Goal: Task Accomplishment & Management: Complete application form

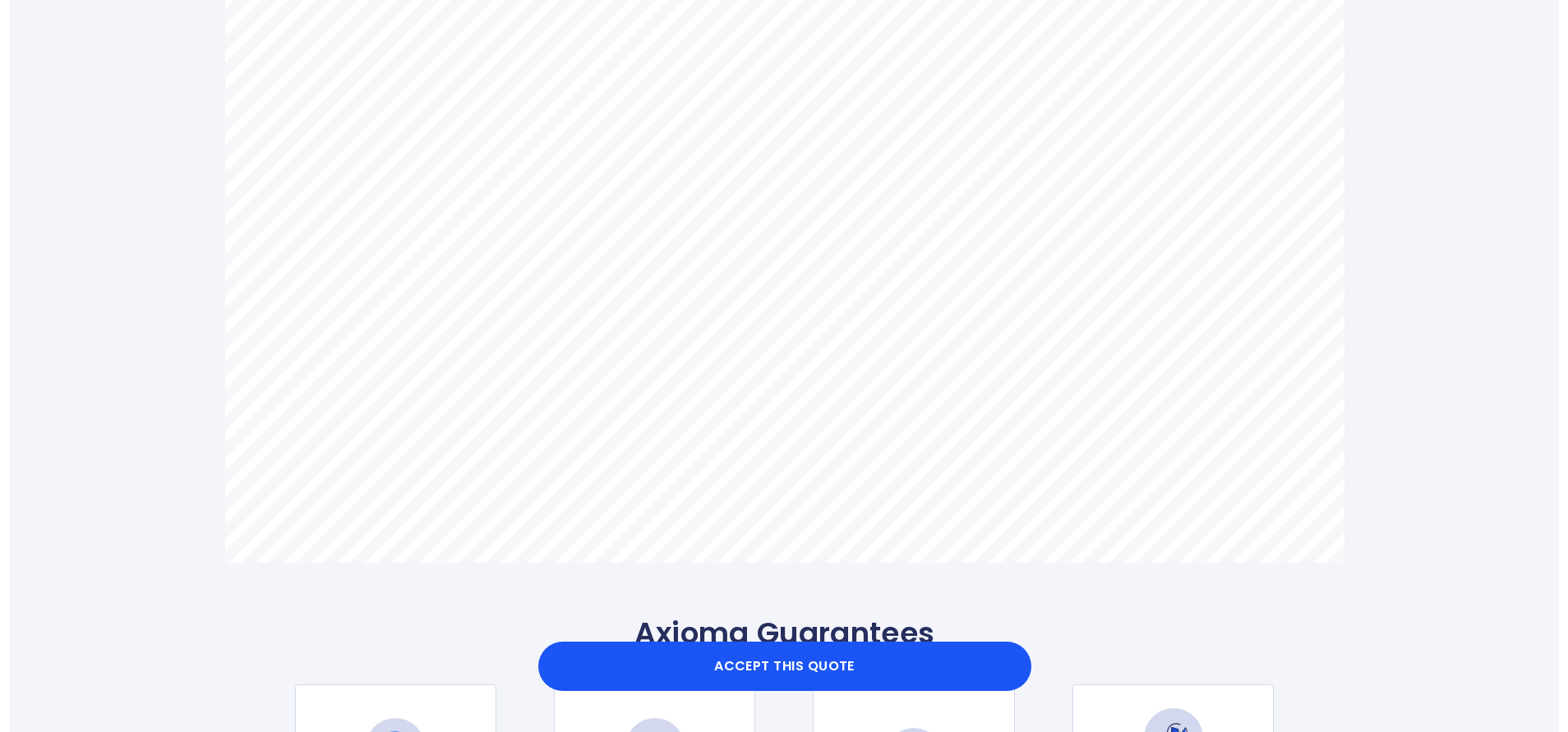
scroll to position [1109, 0]
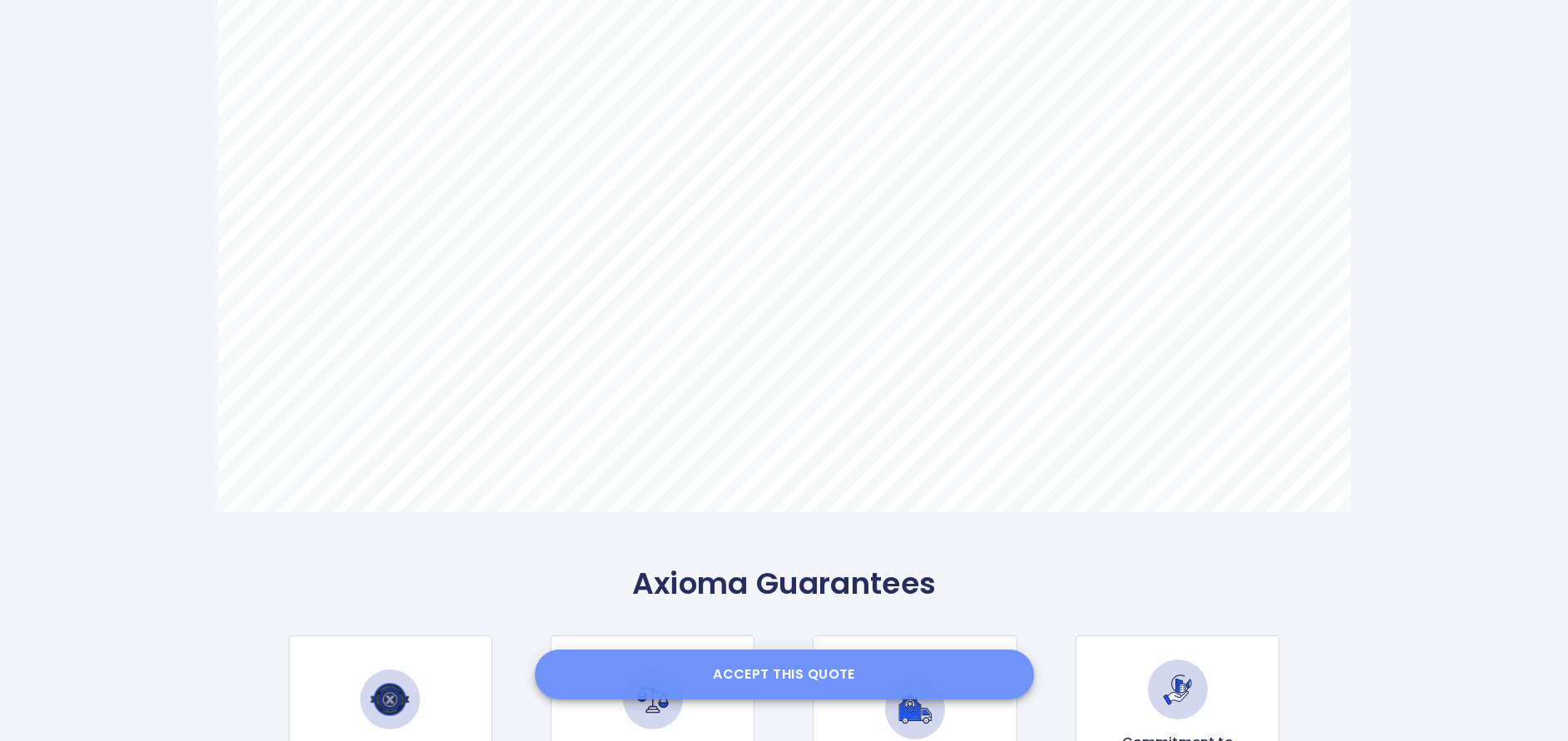
click at [869, 672] on button "Accept this Quote" at bounding box center [784, 674] width 499 height 49
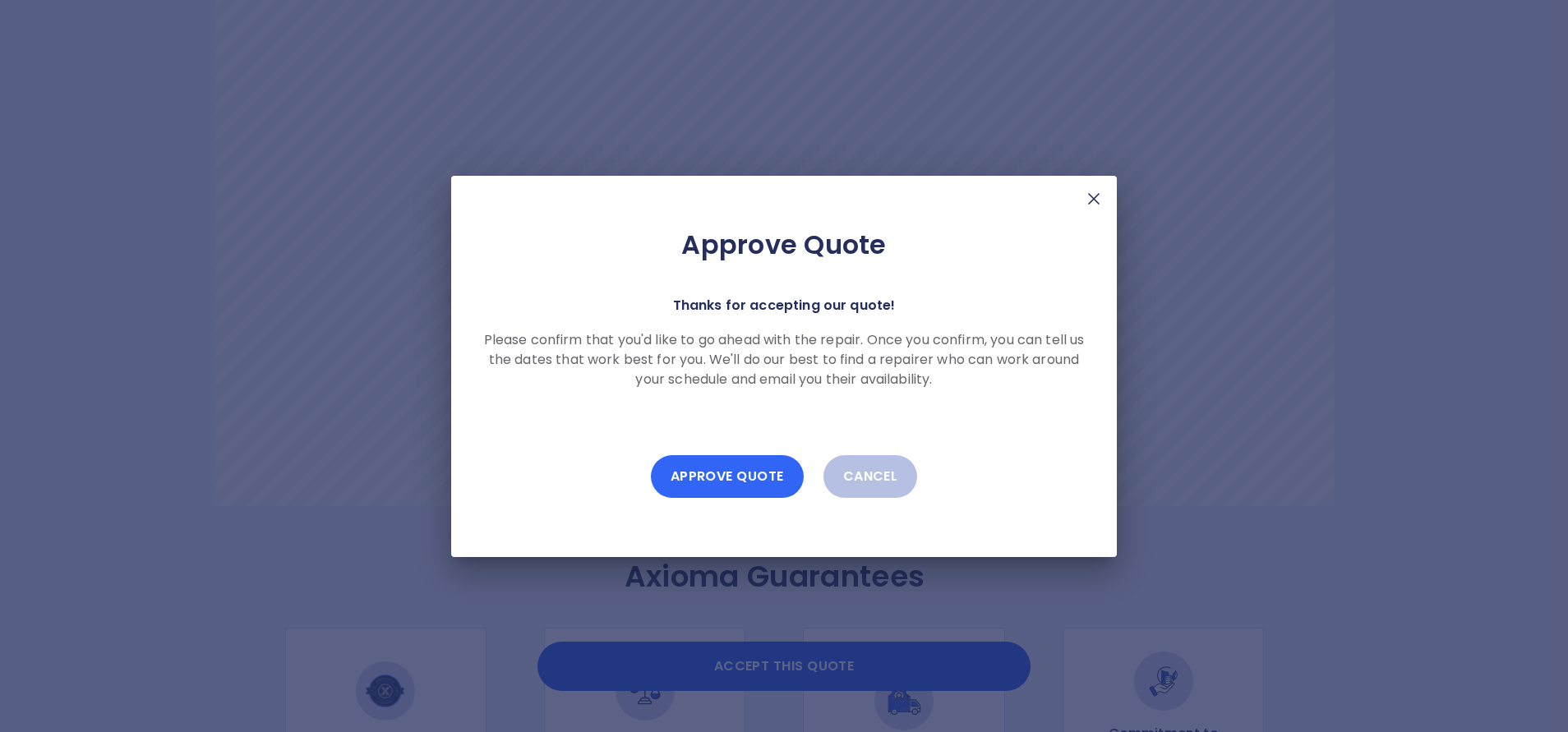
click at [717, 464] on button "Approve Quote" at bounding box center [727, 475] width 153 height 42
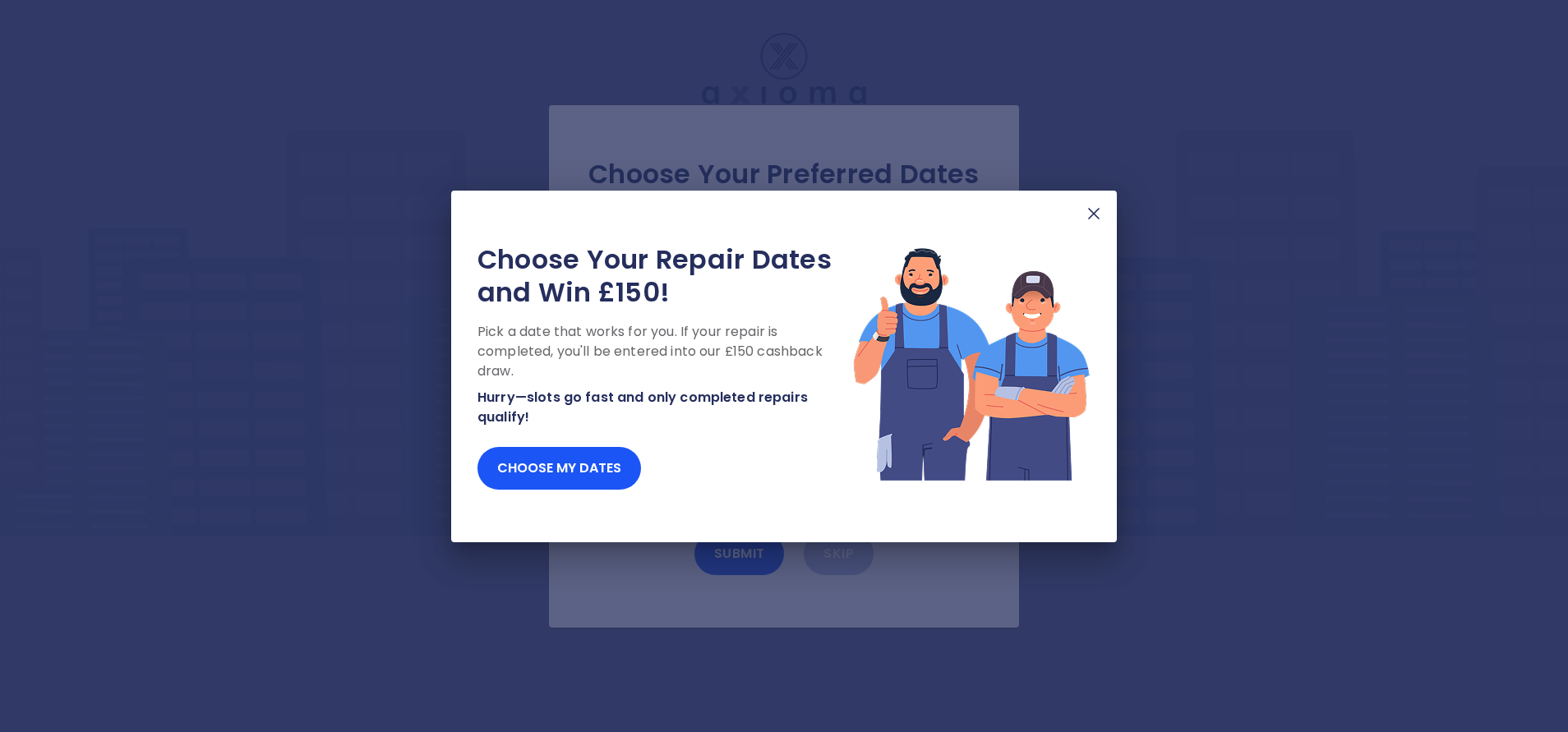
click at [1100, 223] on img at bounding box center [1093, 213] width 20 height 20
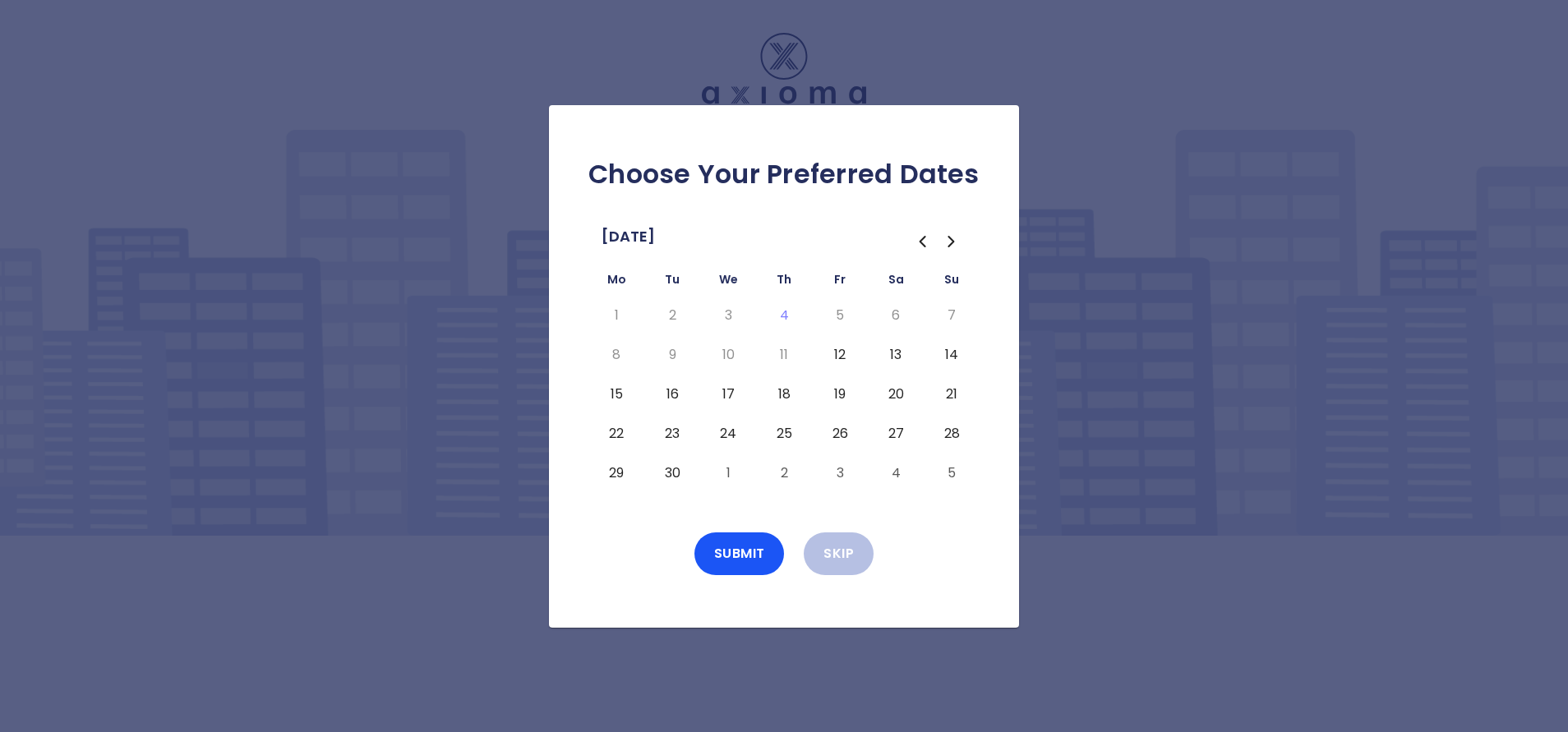
click at [846, 361] on button "12" at bounding box center [839, 355] width 29 height 26
click at [746, 553] on button "Submit" at bounding box center [740, 553] width 90 height 42
